Goal: Find specific page/section: Locate a particular part of the current website

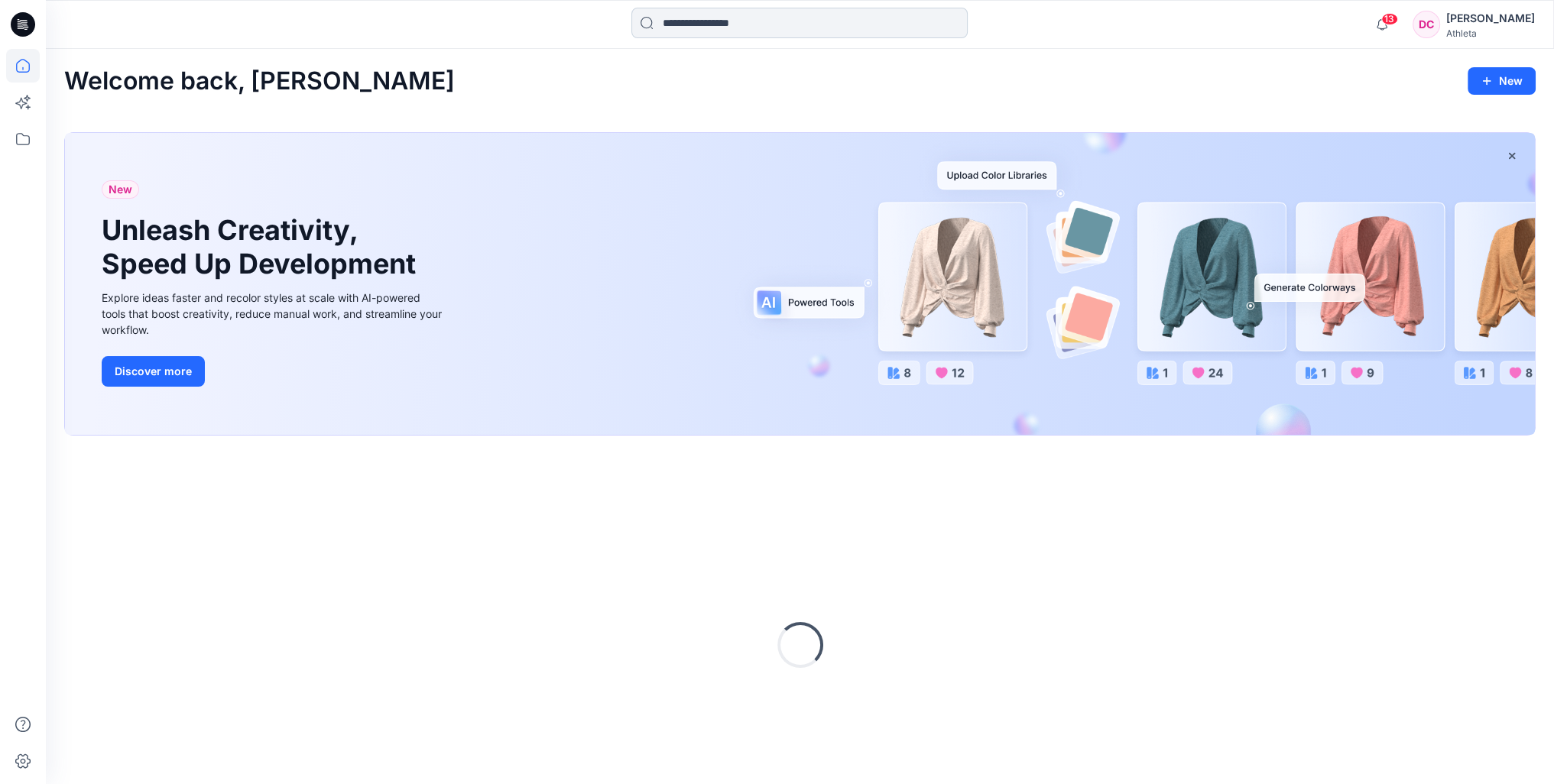
click at [751, 22] on input at bounding box center [799, 22] width 337 height 31
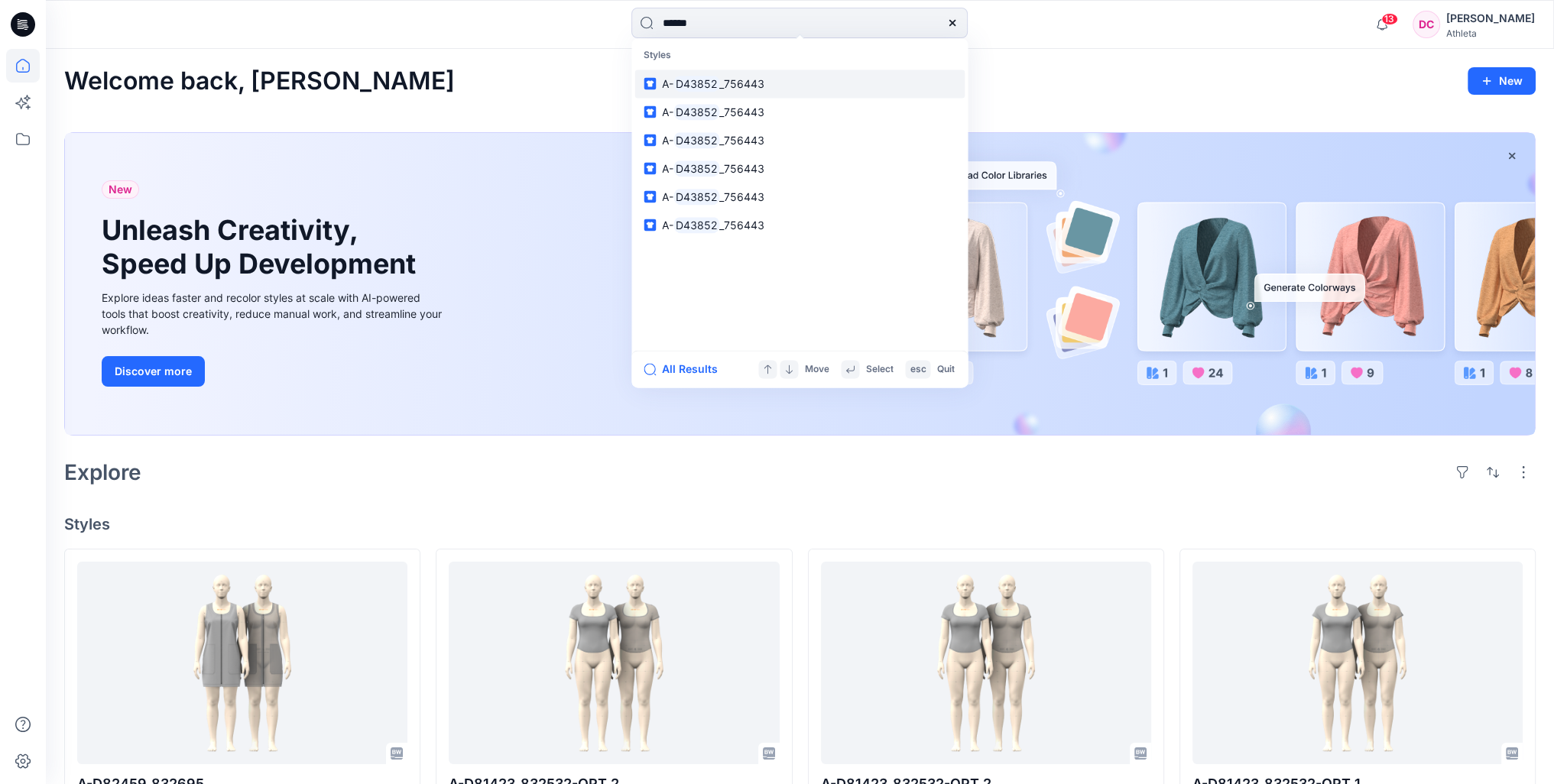
type input "******"
click at [692, 82] on mark "D43852" at bounding box center [696, 84] width 46 height 17
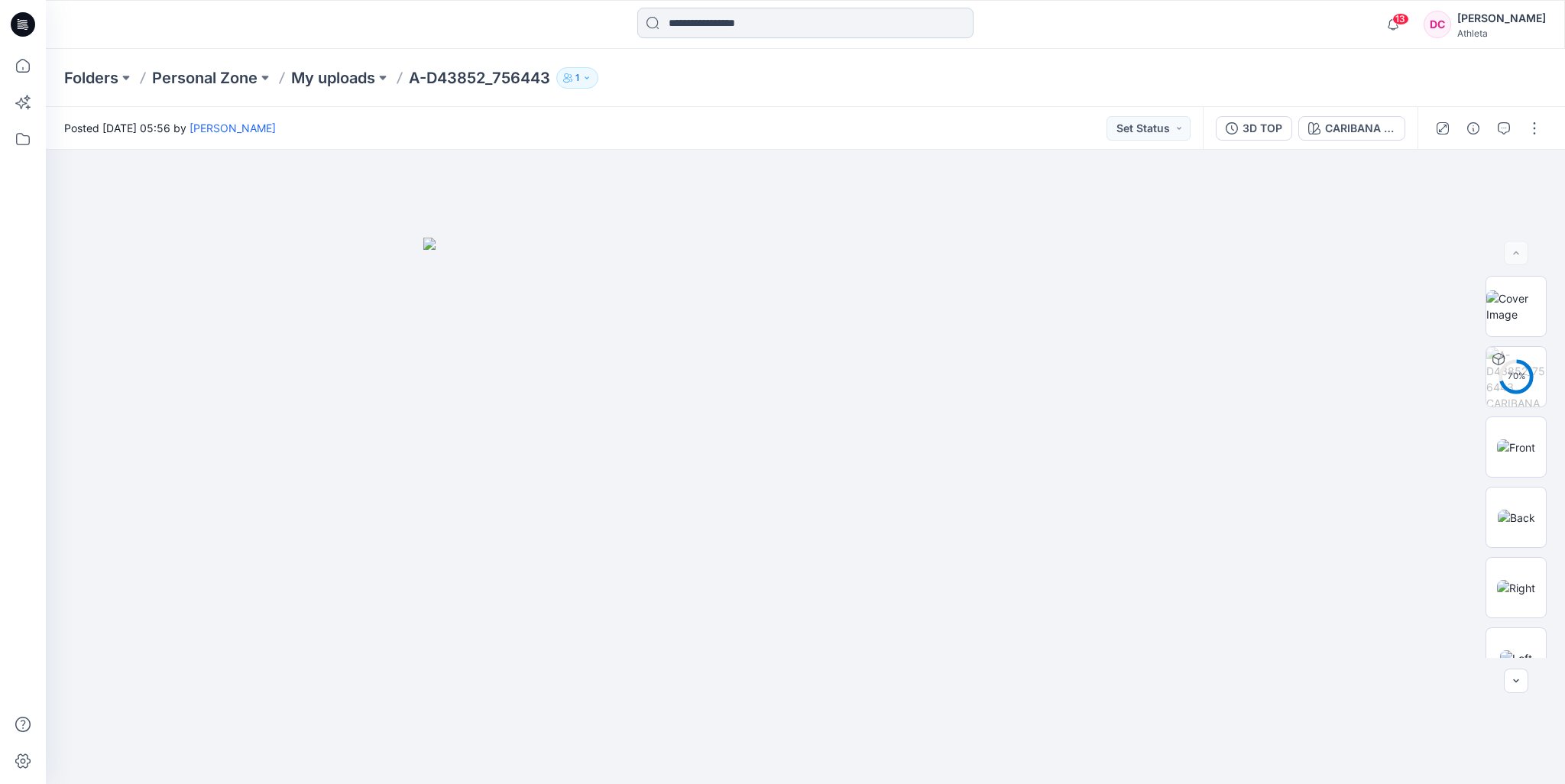
click at [682, 25] on input at bounding box center [806, 22] width 337 height 31
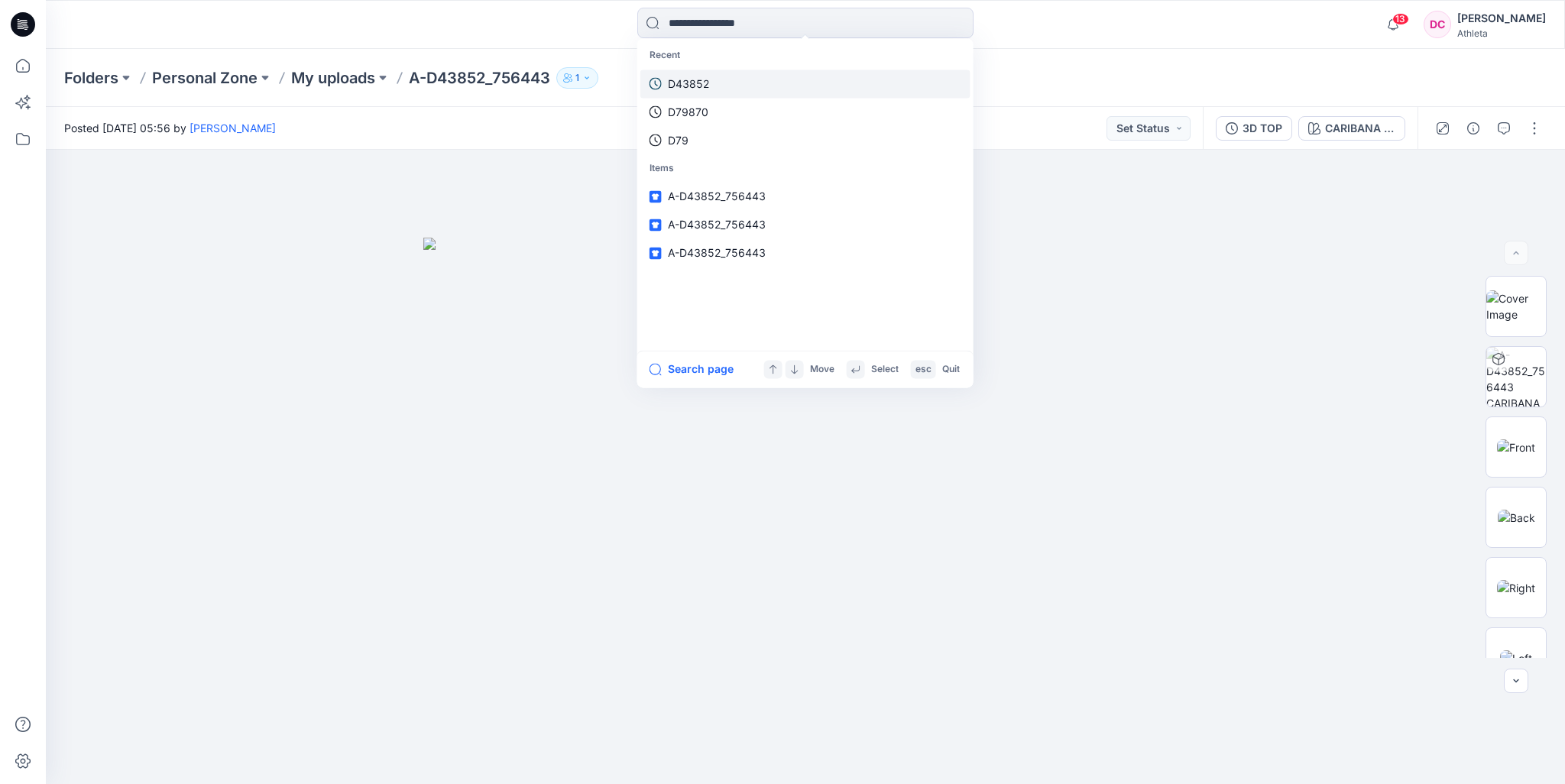
click at [703, 84] on p "D43852" at bounding box center [689, 83] width 41 height 16
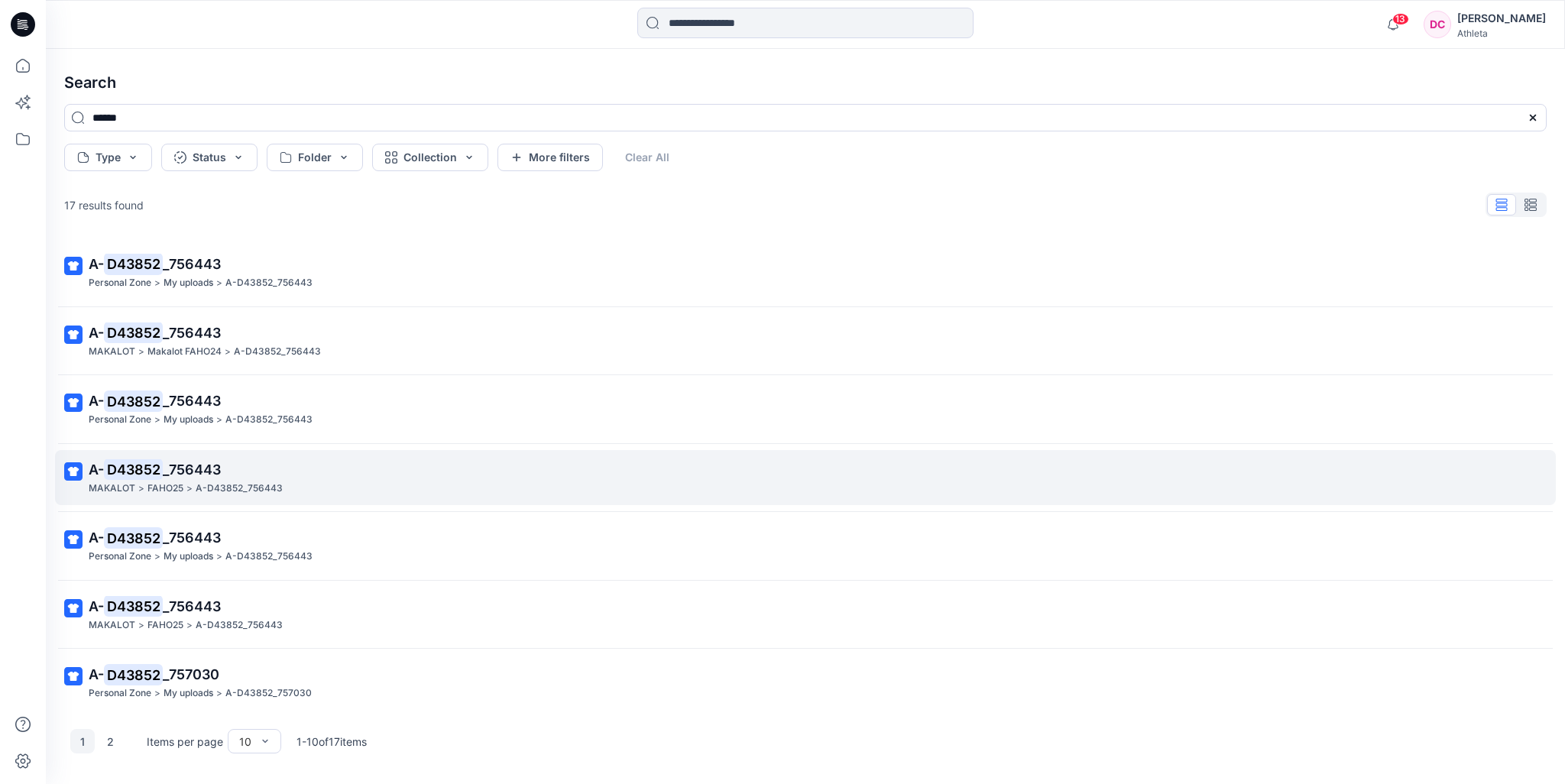
click at [229, 480] on p "A-D43852_756443" at bounding box center [239, 488] width 87 height 16
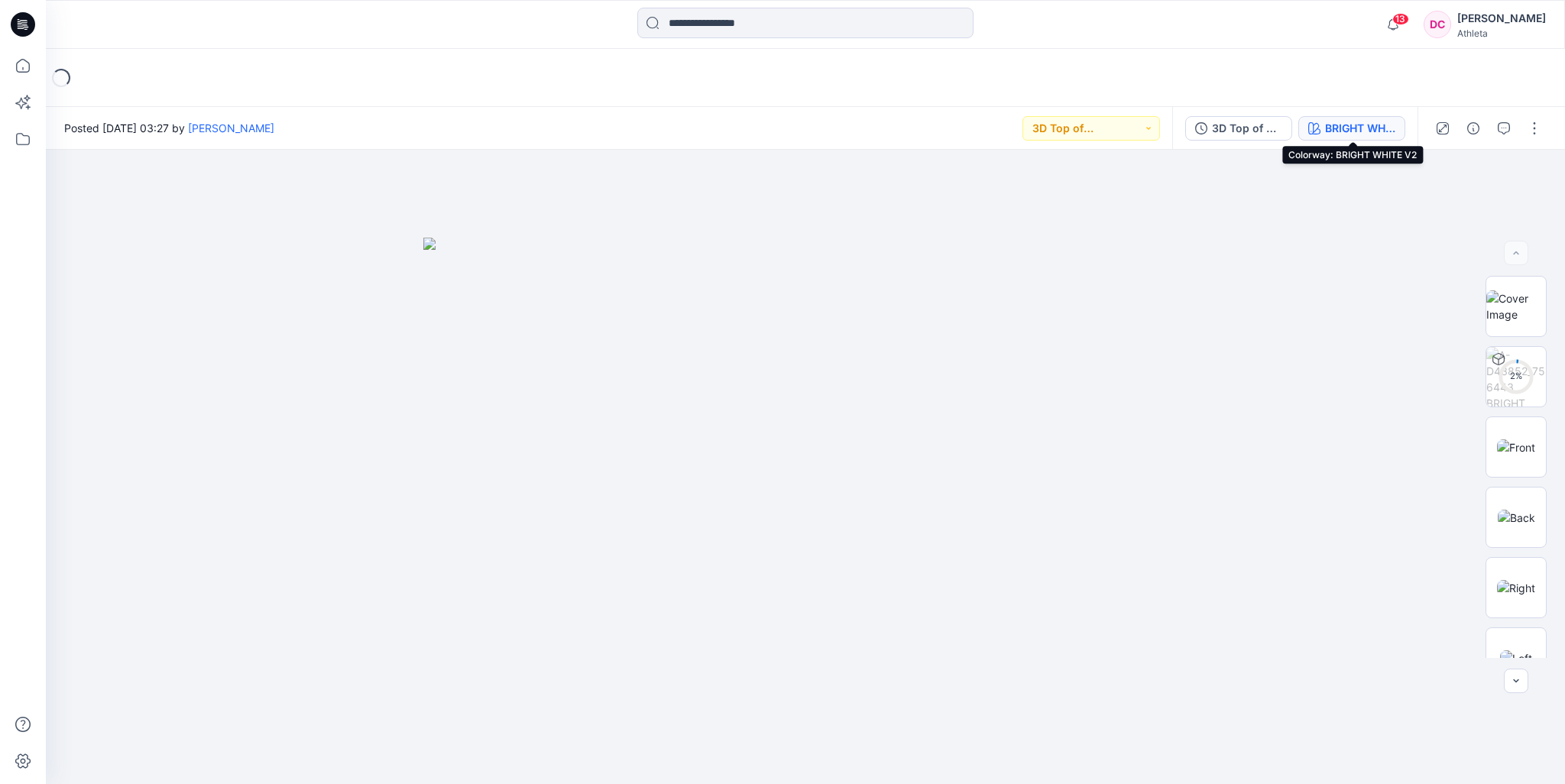
click at [1342, 122] on div "BRIGHT WHITE V2" at bounding box center [1360, 128] width 70 height 17
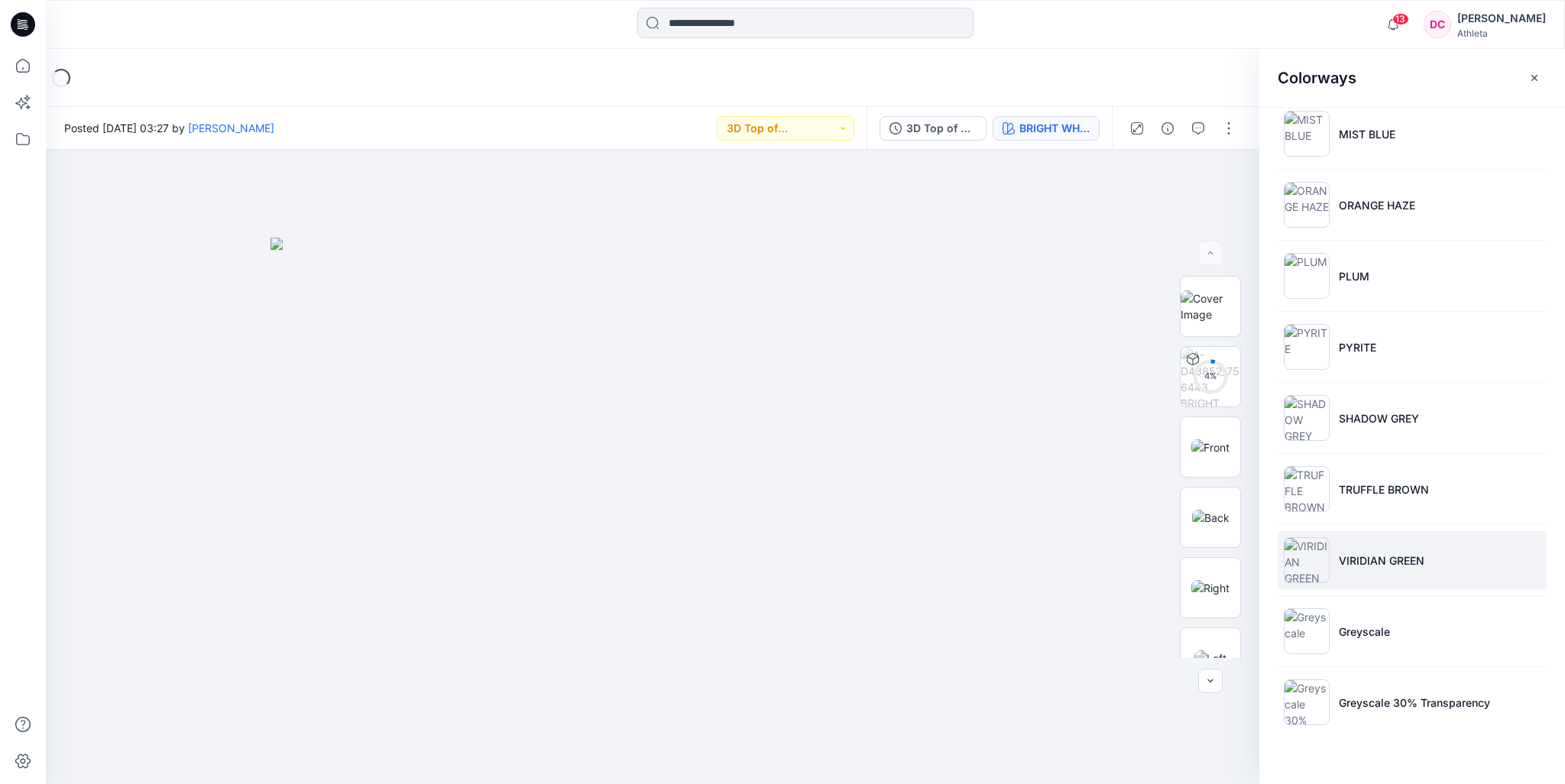
scroll to position [176, 0]
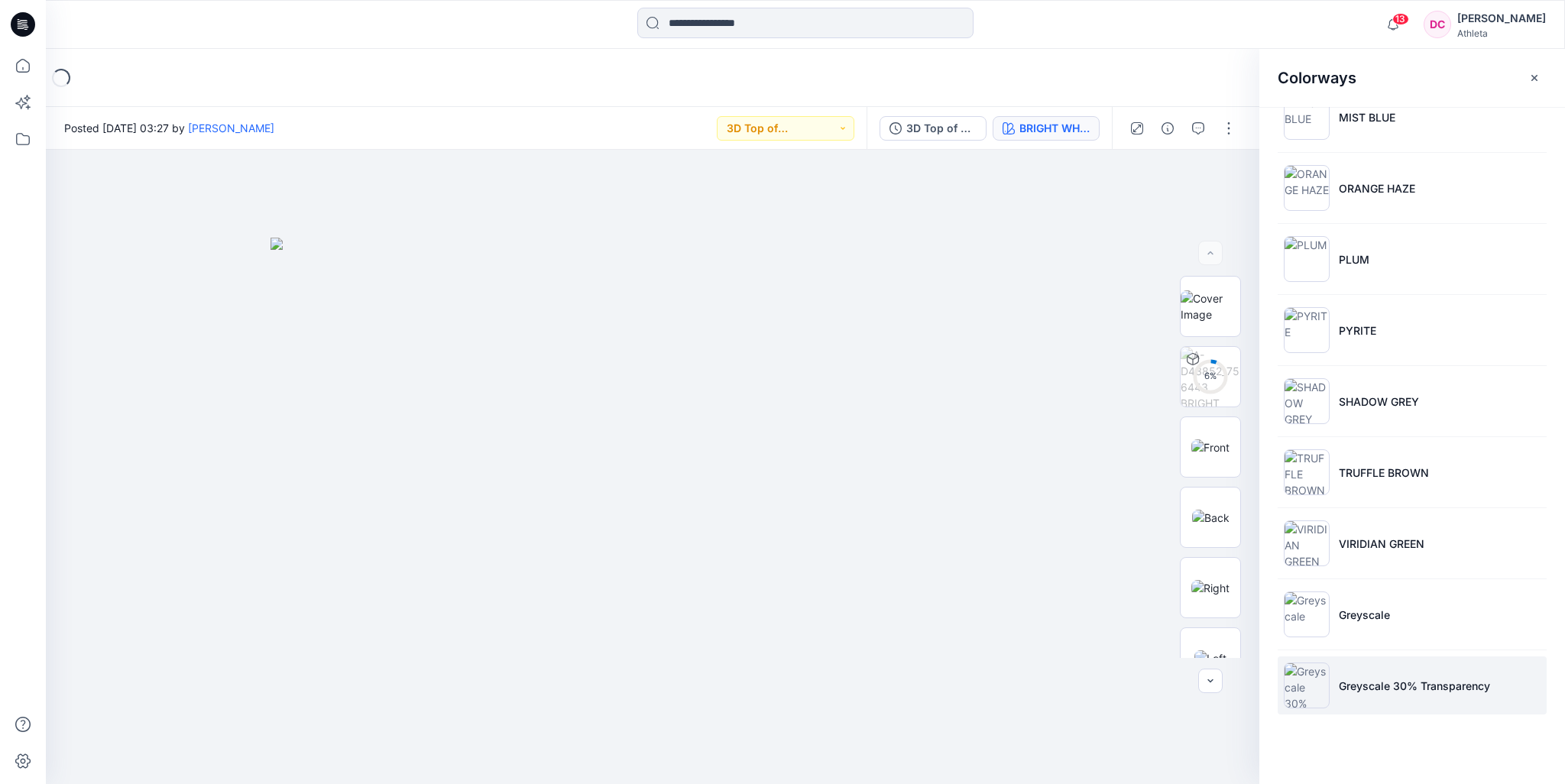
click at [1380, 673] on li "Greyscale 30% Transparency" at bounding box center [1412, 686] width 269 height 58
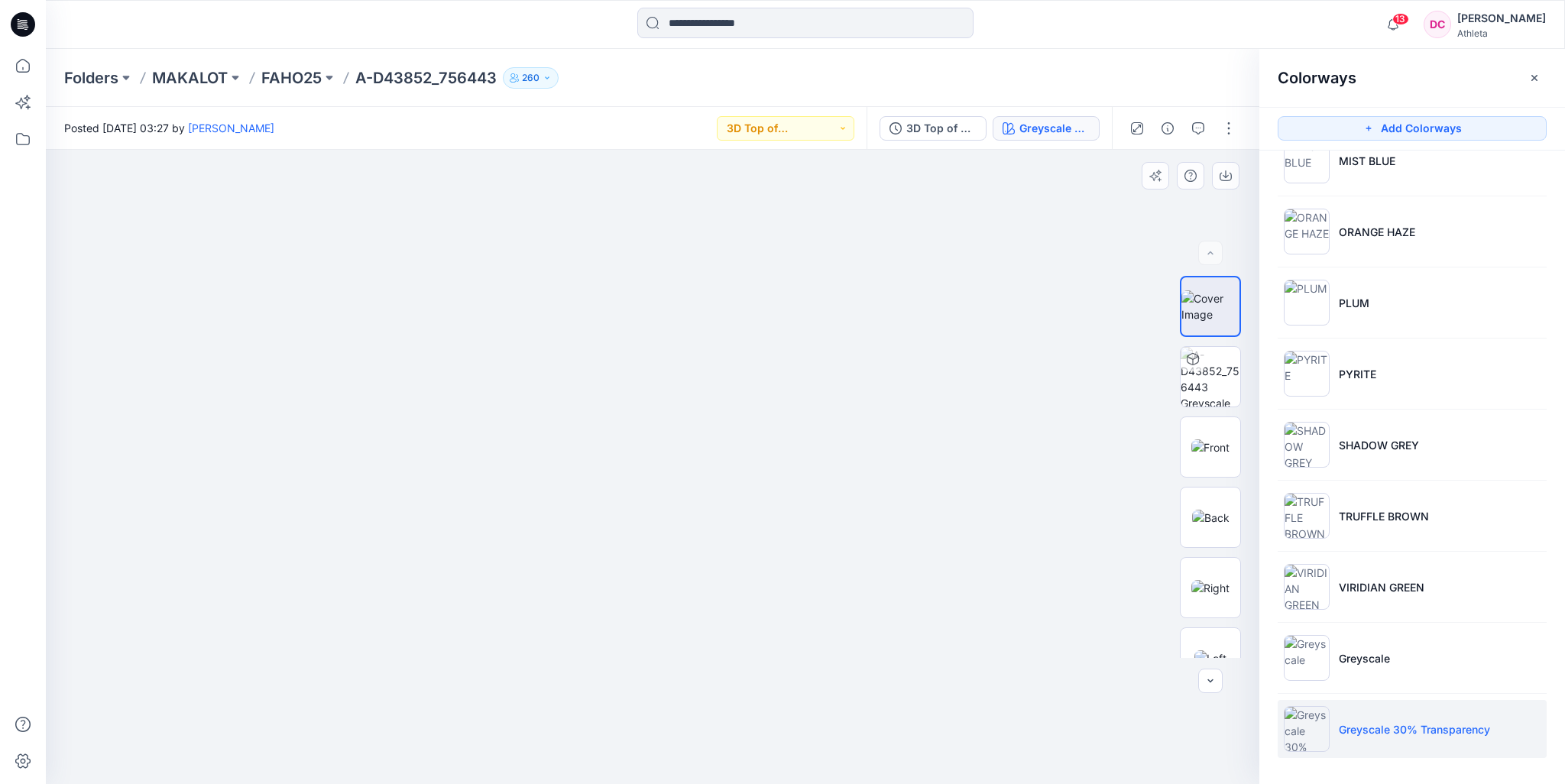
drag, startPoint x: 711, startPoint y: 441, endPoint x: 712, endPoint y: 613, distance: 172.0
click at [1201, 370] on img at bounding box center [1211, 376] width 60 height 60
click at [1199, 308] on img at bounding box center [1211, 306] width 60 height 32
